Goal: Check status: Check status

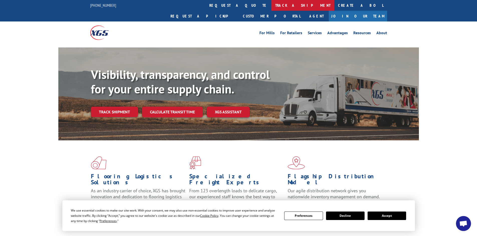
click at [271, 3] on link "track a shipment" at bounding box center [302, 5] width 63 height 11
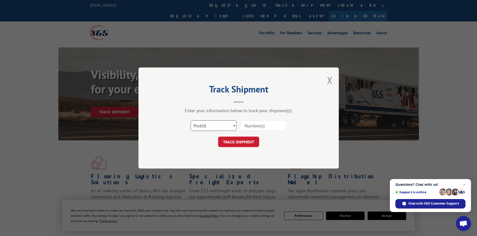
click at [211, 126] on select "Select category... Probill BOL PO" at bounding box center [213, 126] width 46 height 11
select select "bol"
click at [190, 121] on select "Select category... Probill BOL PO" at bounding box center [213, 126] width 46 height 11
click at [248, 128] on input at bounding box center [263, 126] width 46 height 11
paste input "37529684"
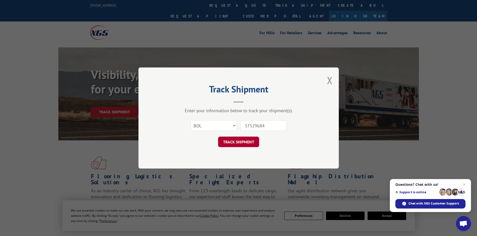
type input "37529684"
click at [247, 143] on button "TRACK SHIPMENT" at bounding box center [238, 142] width 41 height 11
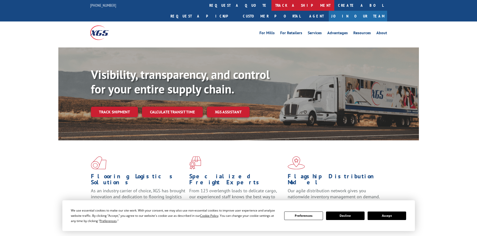
click at [271, 4] on link "track a shipment" at bounding box center [302, 5] width 63 height 11
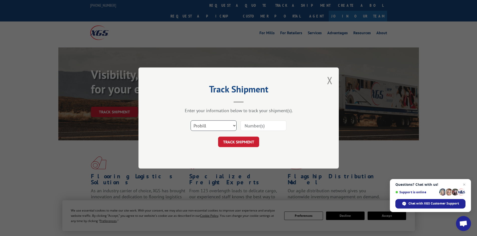
click at [200, 128] on select "Select category... Probill BOL PO" at bounding box center [213, 126] width 46 height 11
select select "bol"
click at [190, 121] on select "Select category... Probill BOL PO" at bounding box center [213, 126] width 46 height 11
click at [257, 124] on input at bounding box center [263, 126] width 46 height 11
paste input "6010675"
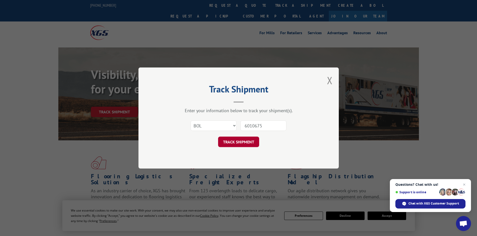
type input "6010675"
click at [254, 146] on button "TRACK SHIPMENT" at bounding box center [238, 142] width 41 height 11
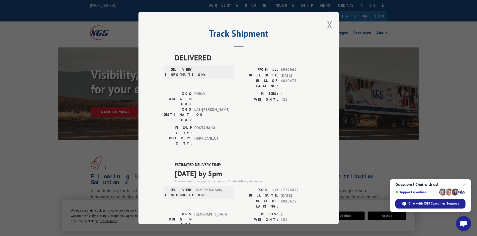
click at [323, 22] on div "Track Shipment DELIVERED DELIVERY INFORMATION: PROBILL: 6950961 BILL DATE: [DAT…" at bounding box center [238, 118] width 200 height 213
click at [330, 29] on div "Track Shipment DELIVERED DELIVERY INFORMATION: PROBILL: 6950961 BILL DATE: [DAT…" at bounding box center [238, 118] width 200 height 213
click at [328, 26] on button "Close modal" at bounding box center [330, 24] width 6 height 13
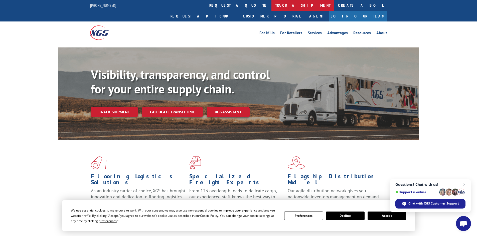
click at [271, 4] on link "track a shipment" at bounding box center [302, 5] width 63 height 11
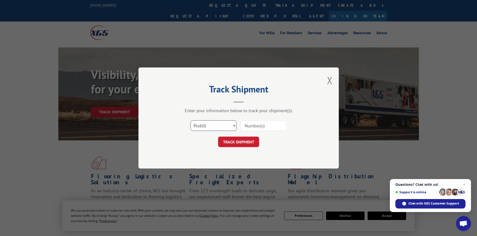
click at [203, 126] on select "Select category... Probill BOL PO" at bounding box center [213, 126] width 46 height 11
select select "bol"
click at [190, 121] on select "Select category... Probill BOL PO" at bounding box center [213, 126] width 46 height 11
click at [248, 123] on input at bounding box center [263, 126] width 46 height 11
paste input "6013819"
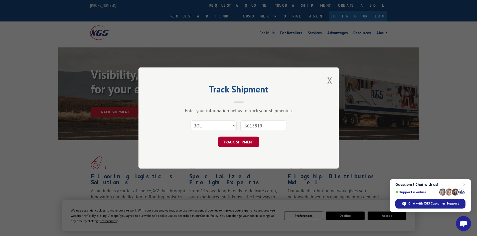
type input "6013819"
click at [246, 143] on button "TRACK SHIPMENT" at bounding box center [238, 142] width 41 height 11
